Goal: Find specific page/section: Find specific page/section

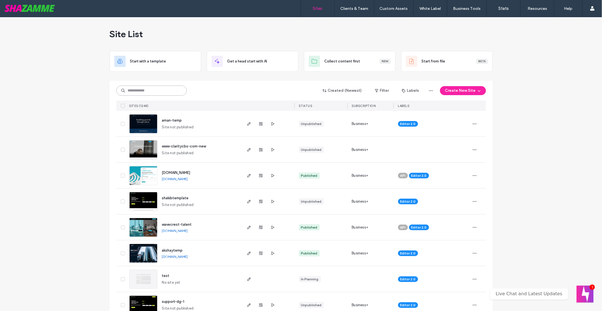
click at [143, 86] on input at bounding box center [151, 91] width 70 height 10
type input "****"
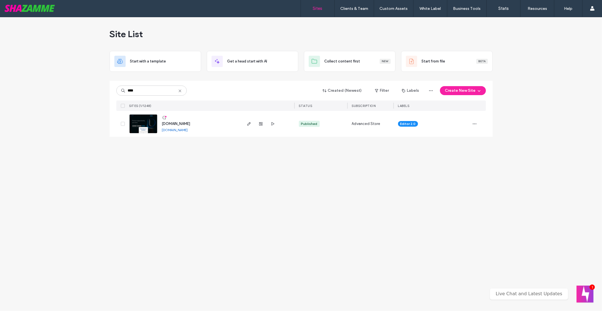
click at [149, 123] on img at bounding box center [144, 134] width 28 height 38
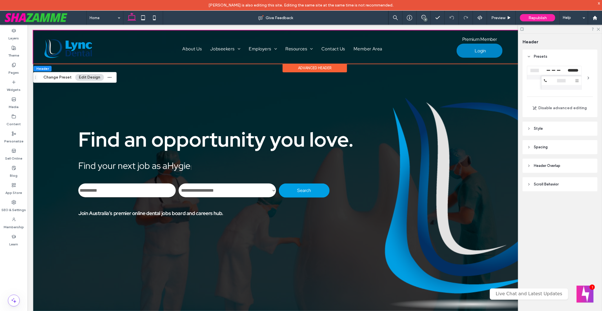
click at [597, 31] on div at bounding box center [560, 29] width 84 height 9
click at [598, 30] on icon at bounding box center [598, 29] width 4 height 4
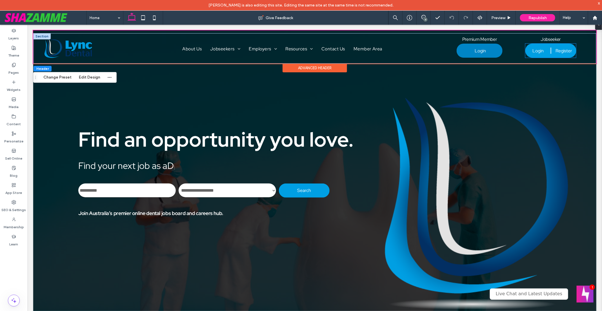
click at [543, 54] on link "Login" at bounding box center [537, 50] width 25 height 14
